Goal: Navigation & Orientation: Find specific page/section

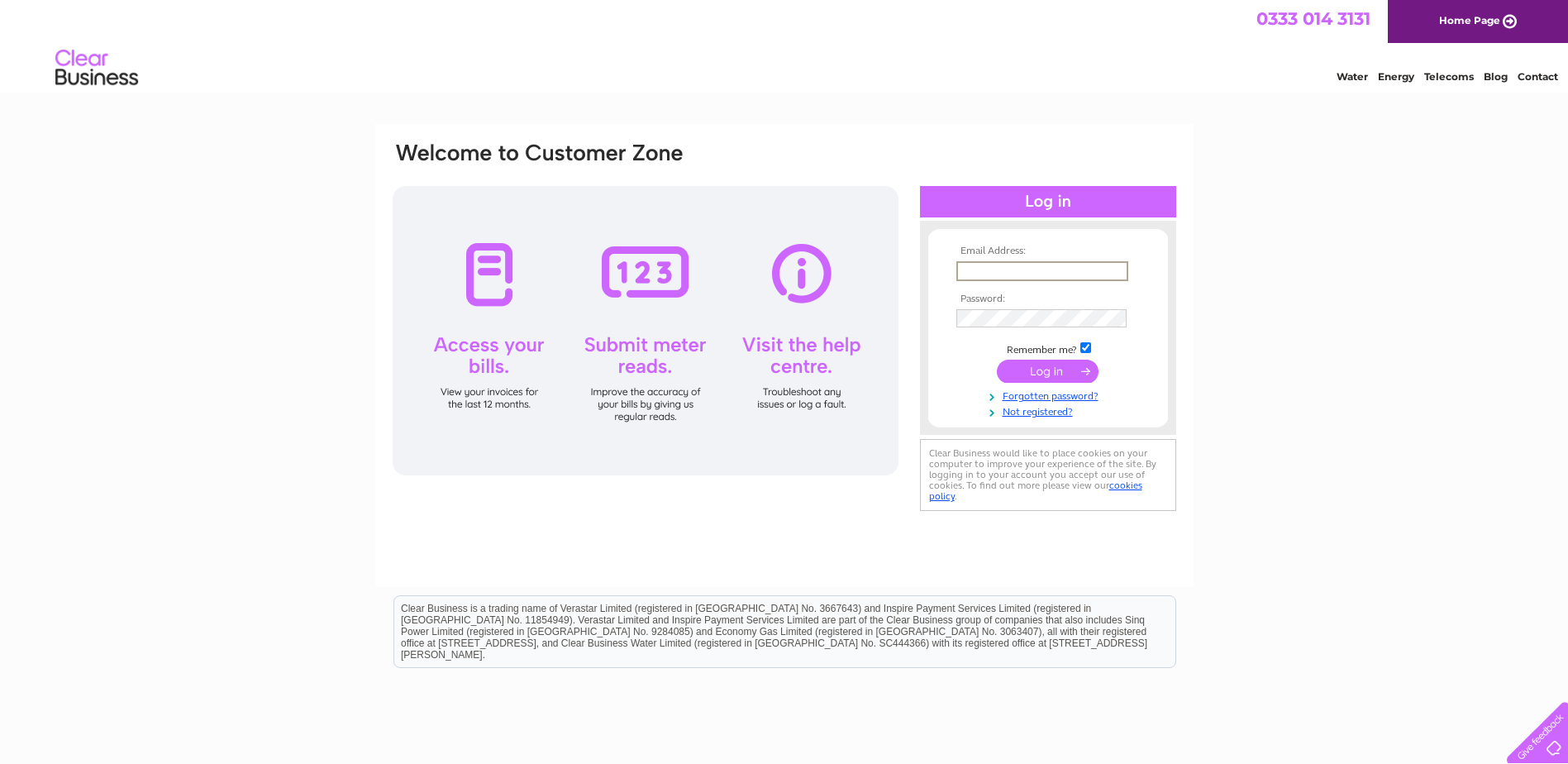
click at [963, 270] on input "text" at bounding box center [1041, 271] width 172 height 20
type input "[EMAIL_ADDRESS][DOMAIN_NAME]"
click at [1038, 366] on input "submit" at bounding box center [1047, 370] width 101 height 23
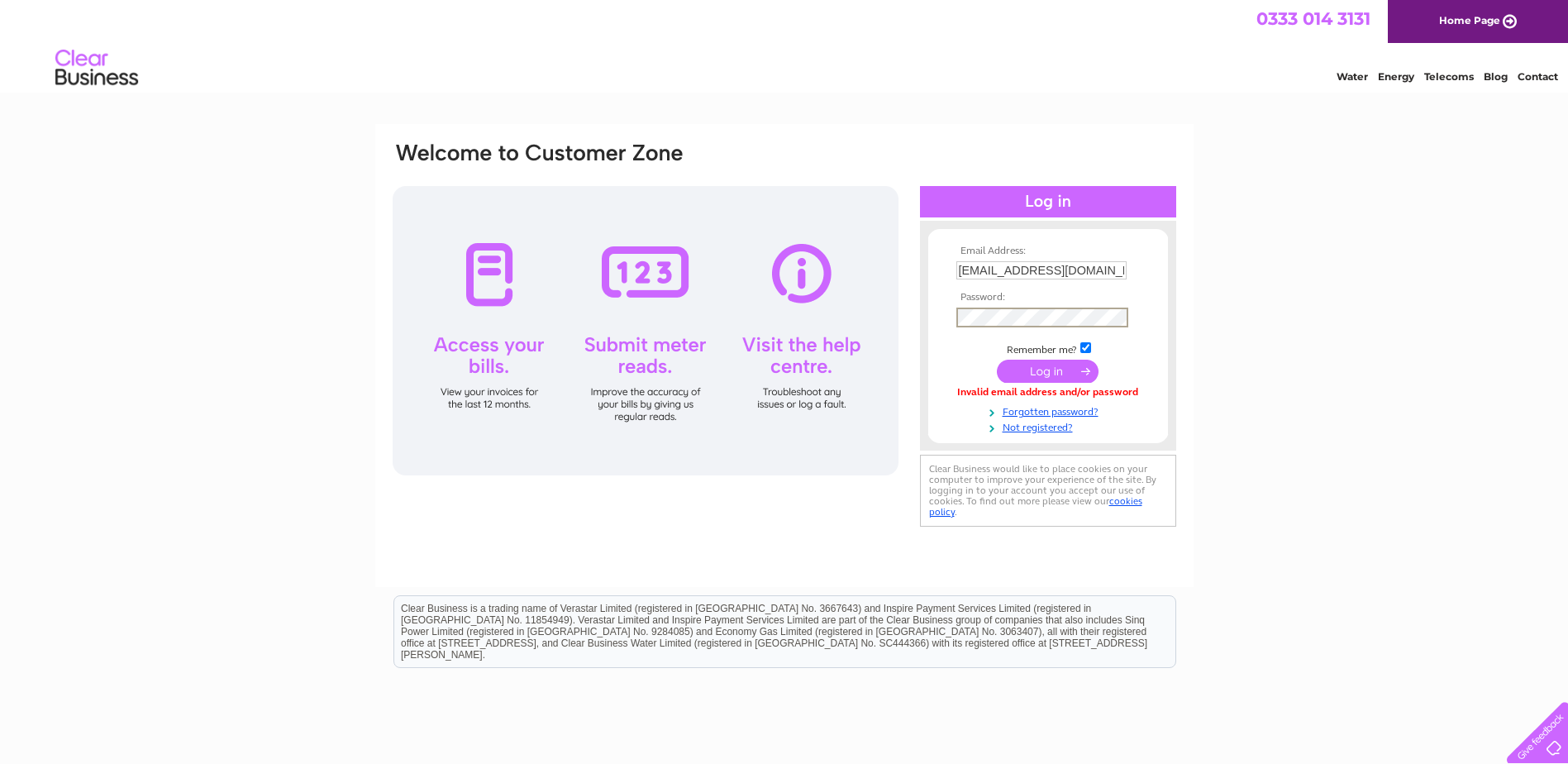
click at [1047, 369] on input "submit" at bounding box center [1047, 372] width 101 height 23
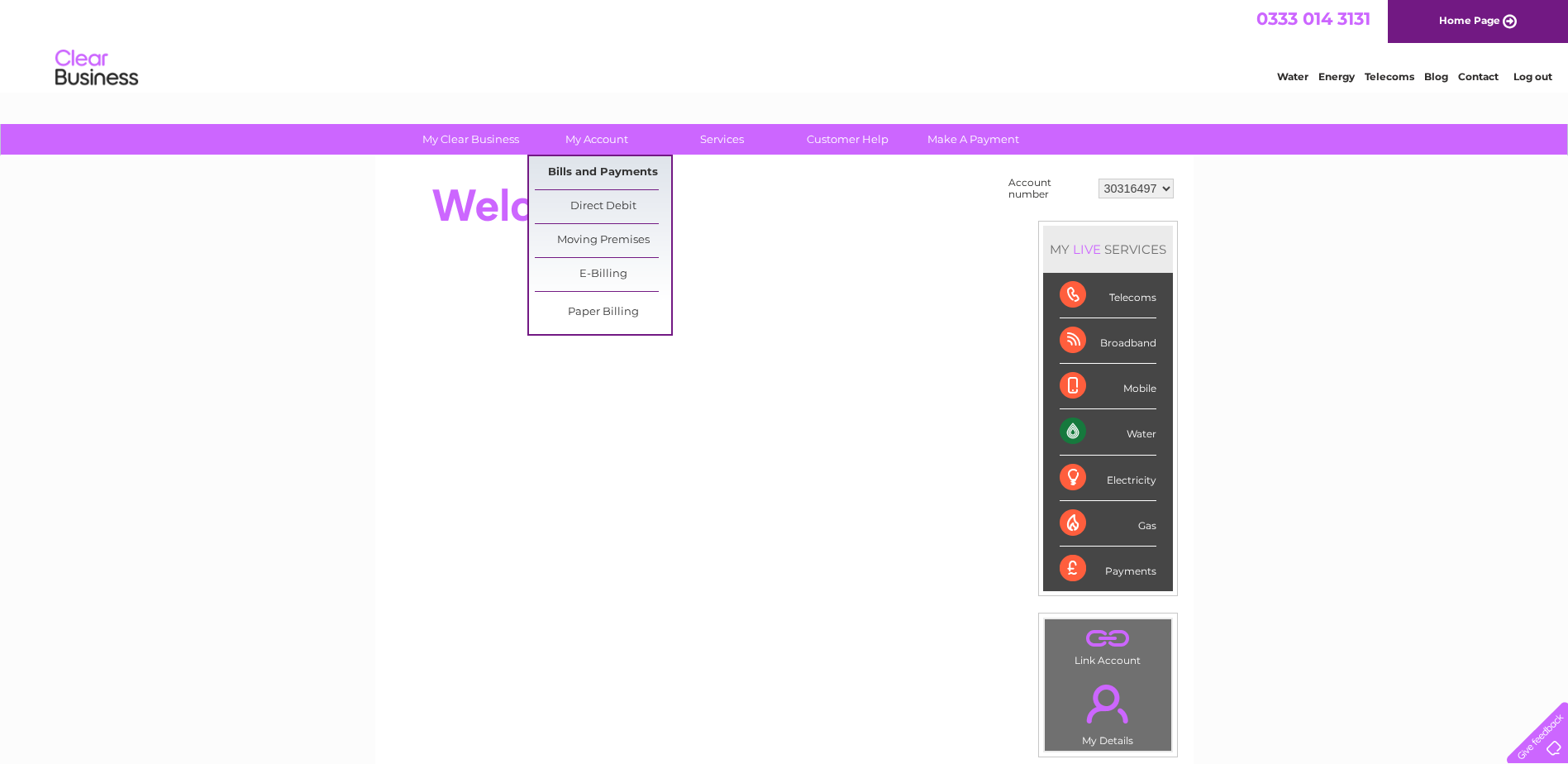
click at [613, 166] on link "Bills and Payments" at bounding box center [603, 172] width 137 height 33
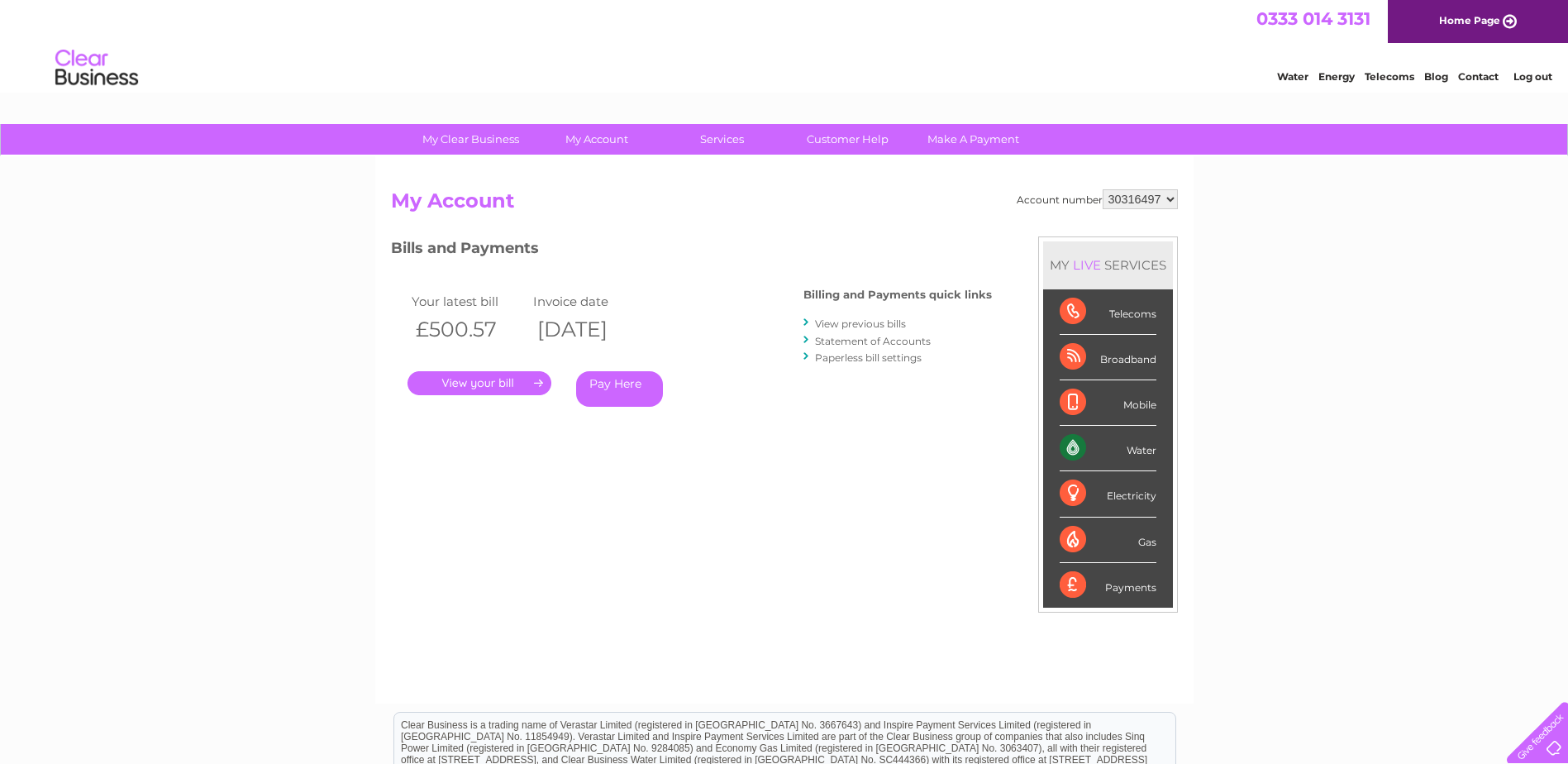
click at [1536, 75] on link "Log out" at bounding box center [1533, 76] width 39 height 13
